Goal: Information Seeking & Learning: Learn about a topic

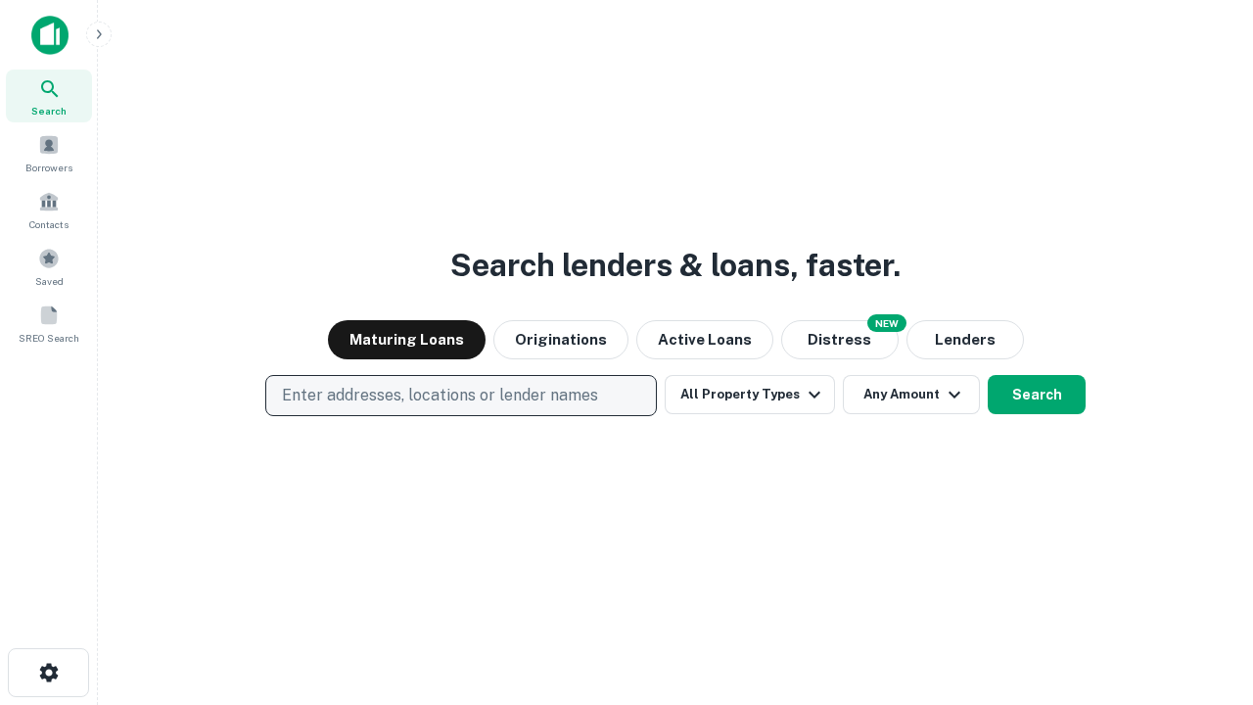
click at [460, 395] on p "Enter addresses, locations or lender names" at bounding box center [440, 395] width 316 height 23
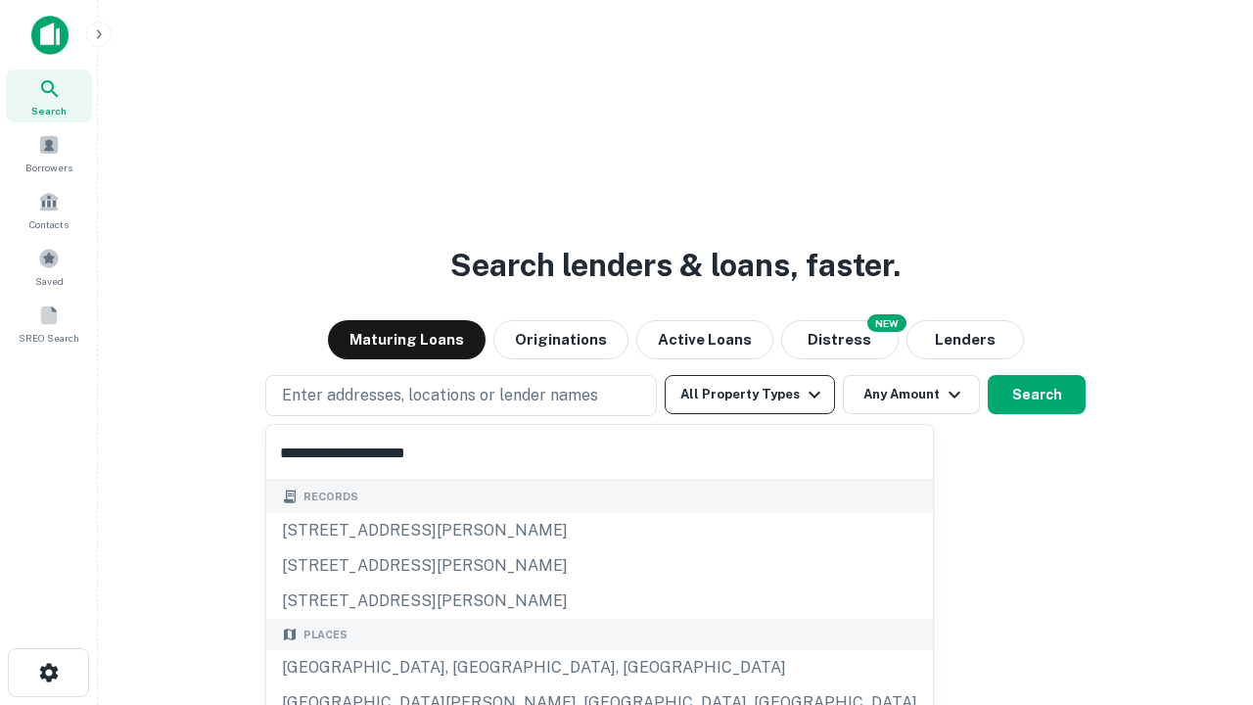
click at [468, 668] on div "[GEOGRAPHIC_DATA], [GEOGRAPHIC_DATA], [GEOGRAPHIC_DATA]" at bounding box center [599, 667] width 667 height 35
click at [750, 394] on button "All Property Types" at bounding box center [750, 394] width 170 height 39
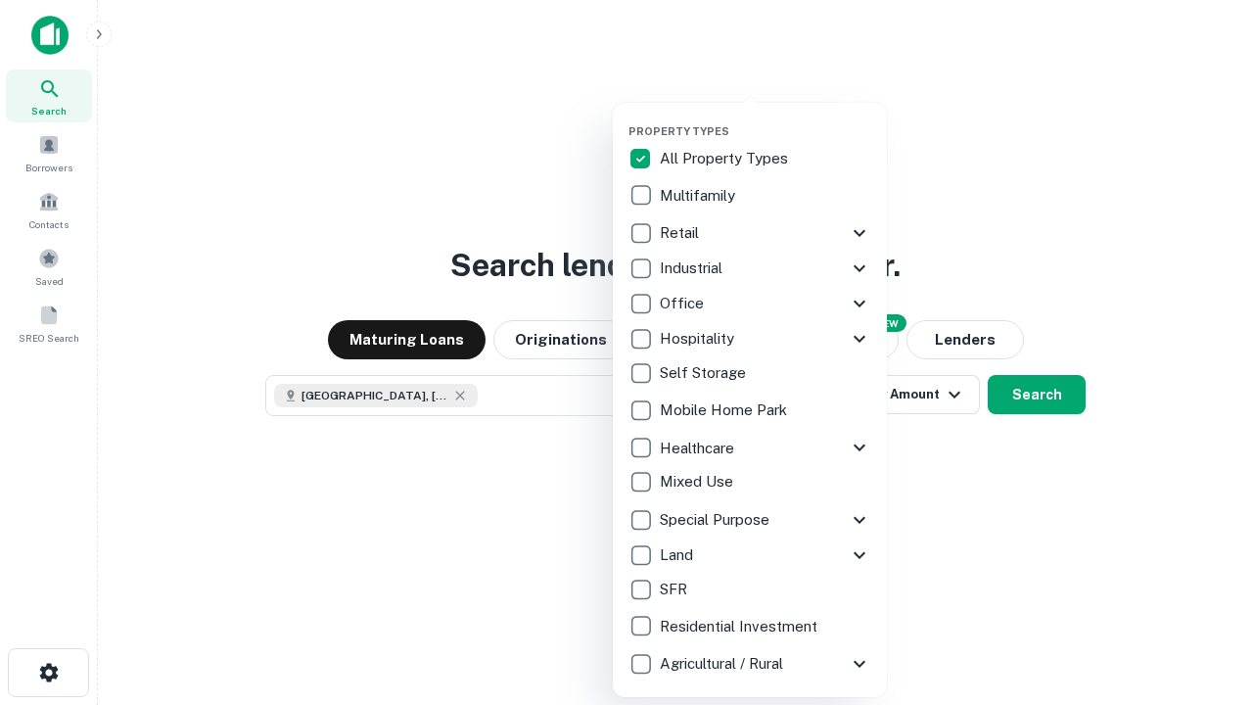
click at [765, 118] on button "button" at bounding box center [765, 118] width 274 height 1
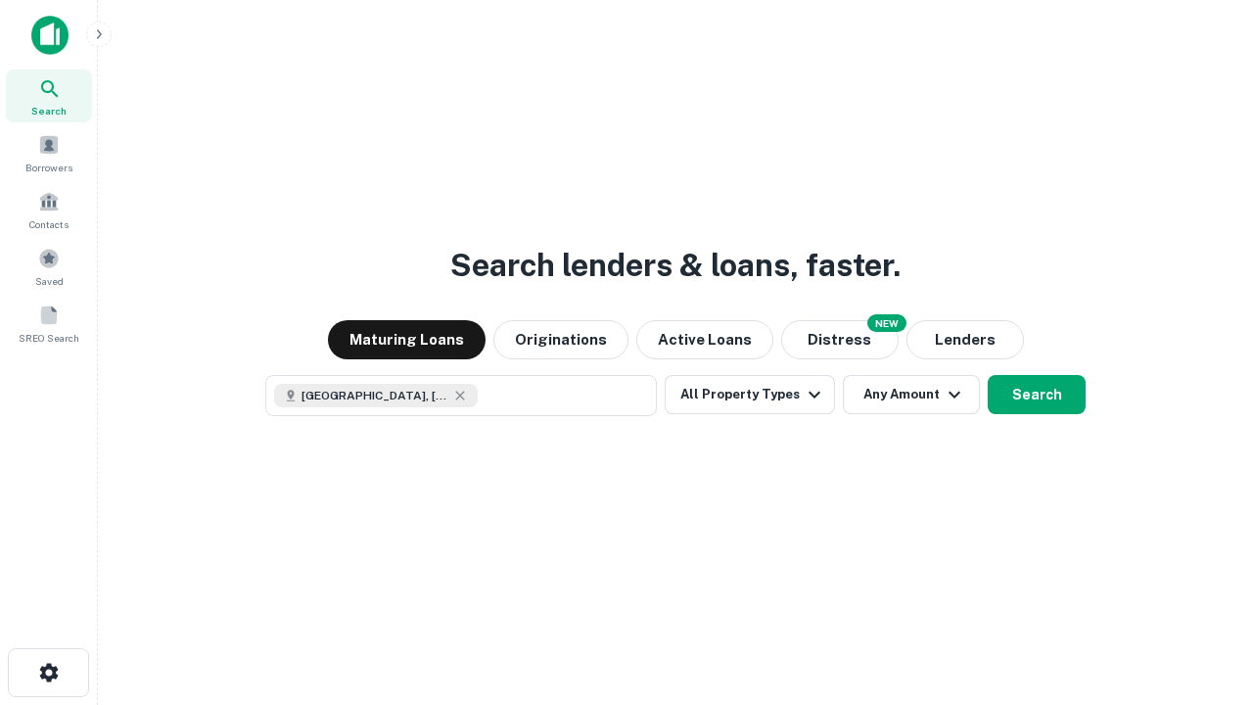
scroll to position [31, 0]
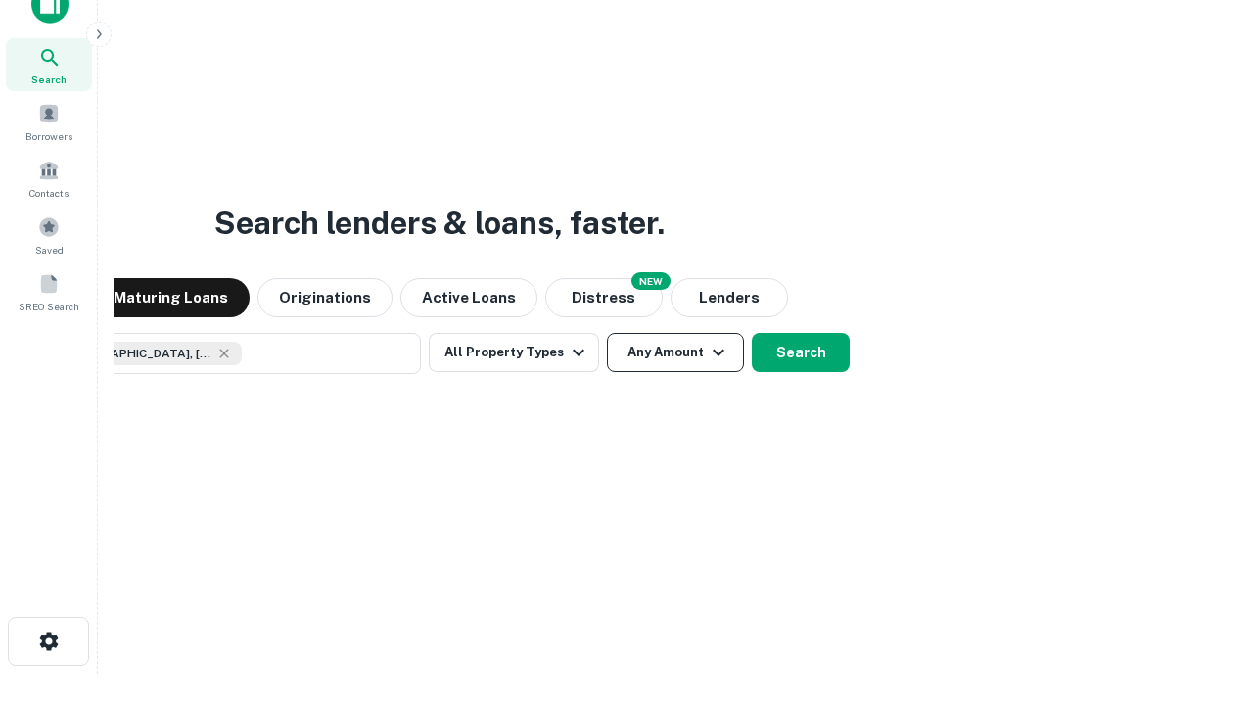
click at [607, 333] on button "Any Amount" at bounding box center [675, 352] width 137 height 39
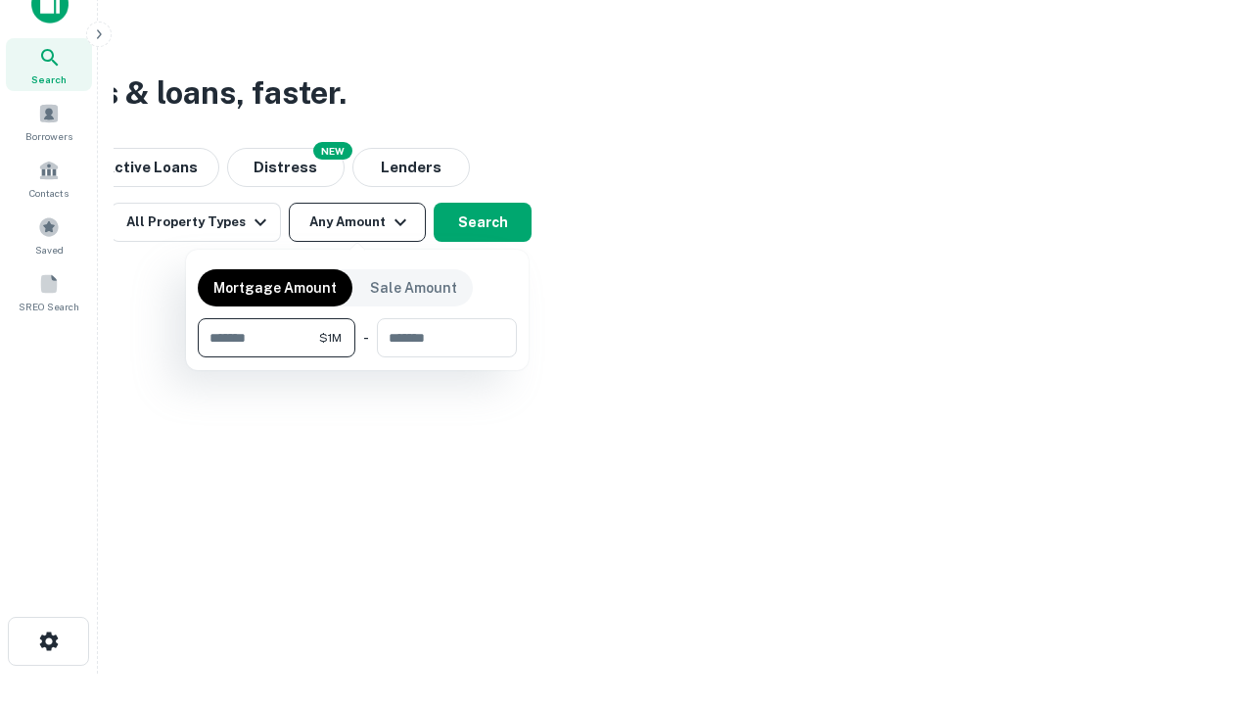
type input "*******"
click at [357, 357] on button "button" at bounding box center [357, 357] width 319 height 1
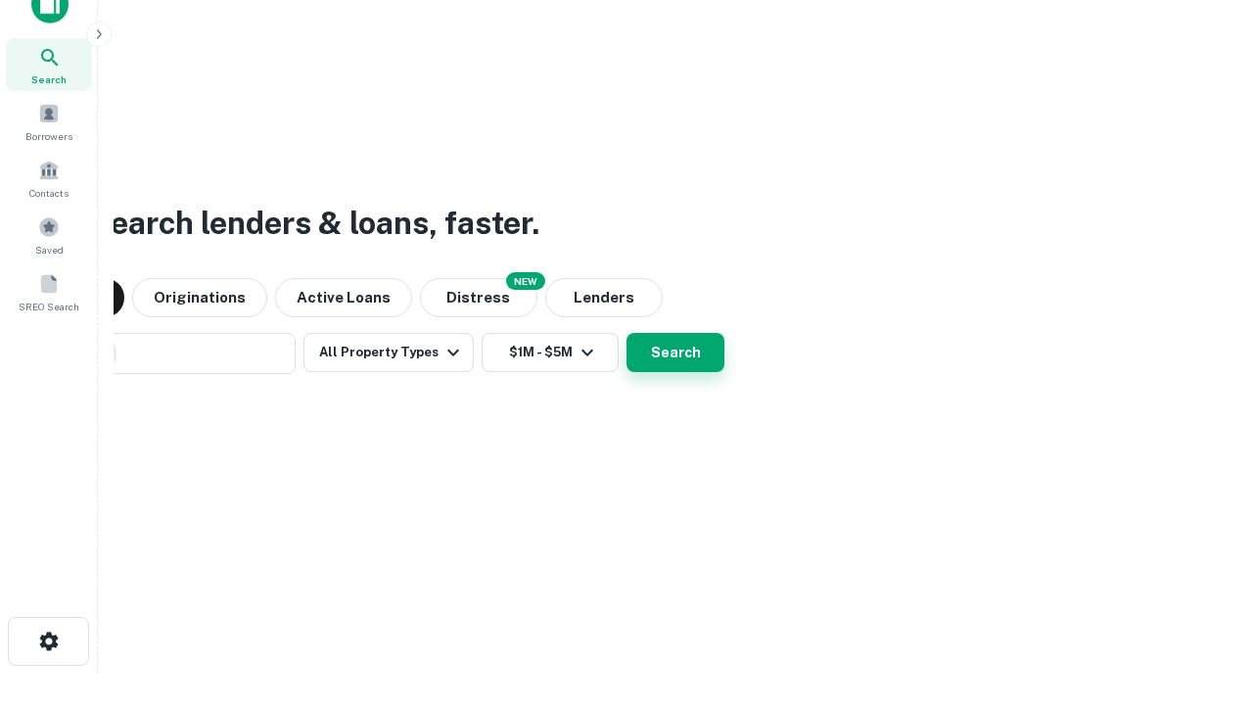
click at [626, 333] on button "Search" at bounding box center [675, 352] width 98 height 39
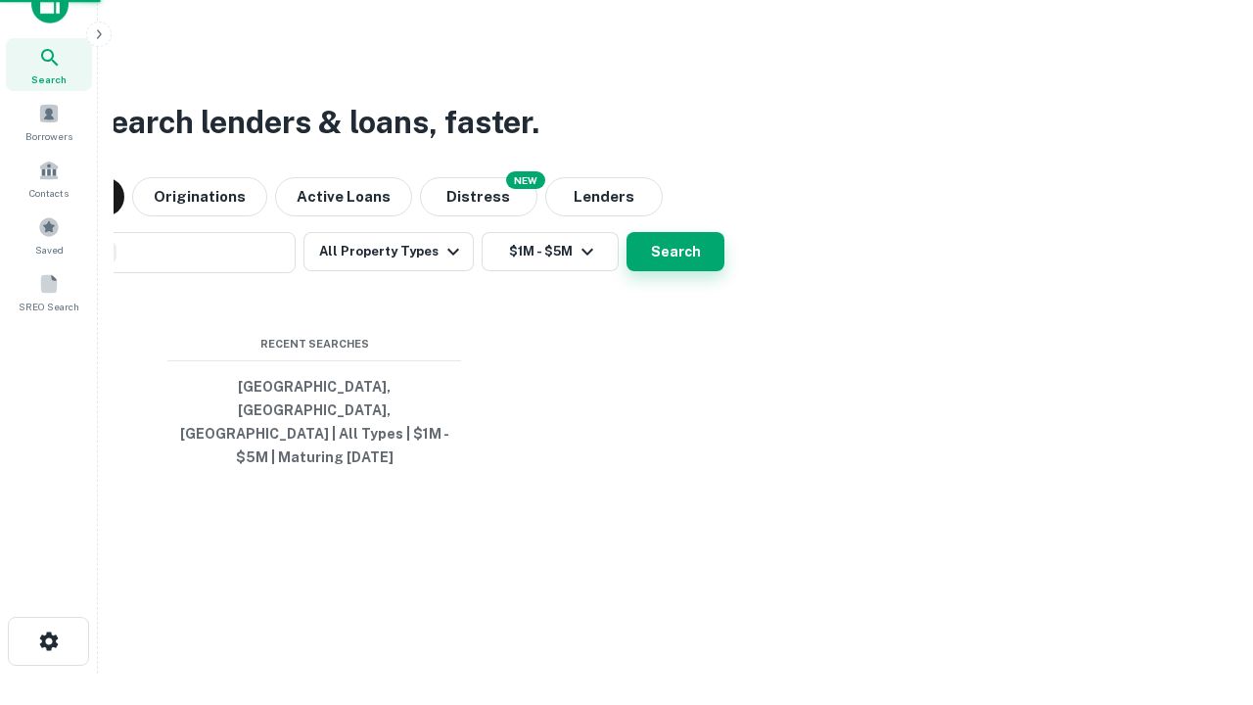
scroll to position [64, 554]
